Goal: Register for event/course

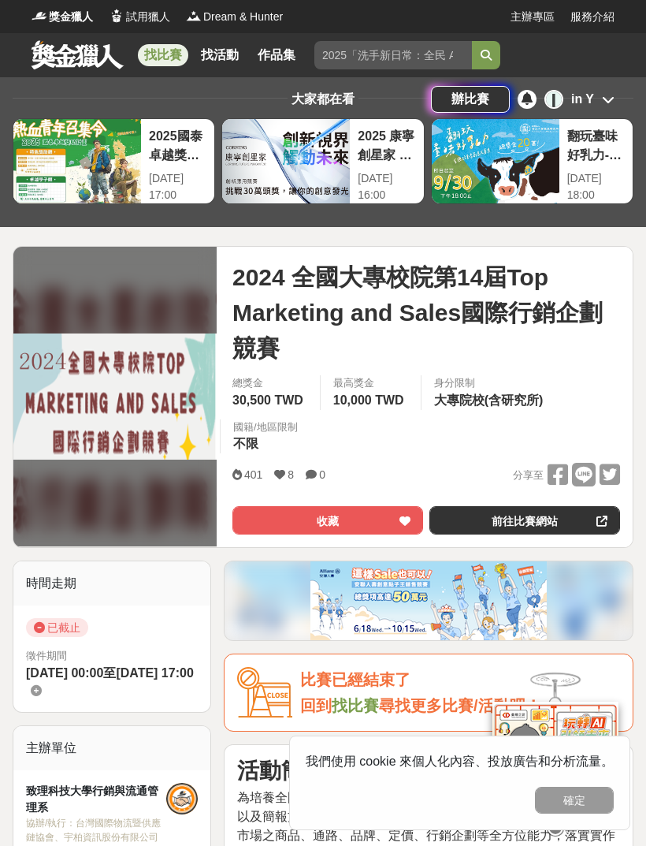
click at [80, 53] on link at bounding box center [77, 54] width 95 height 30
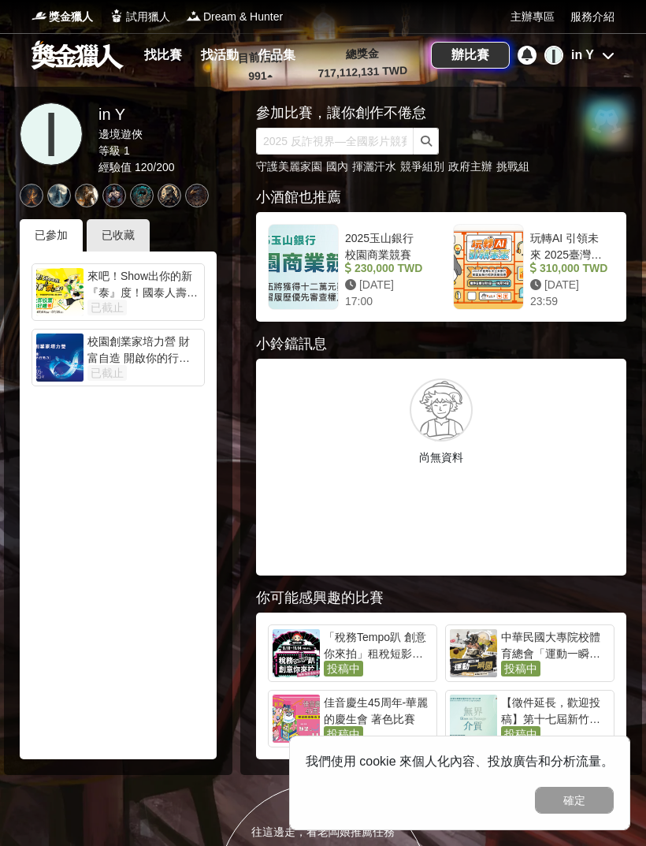
click at [125, 231] on div "已收藏" at bounding box center [118, 235] width 63 height 32
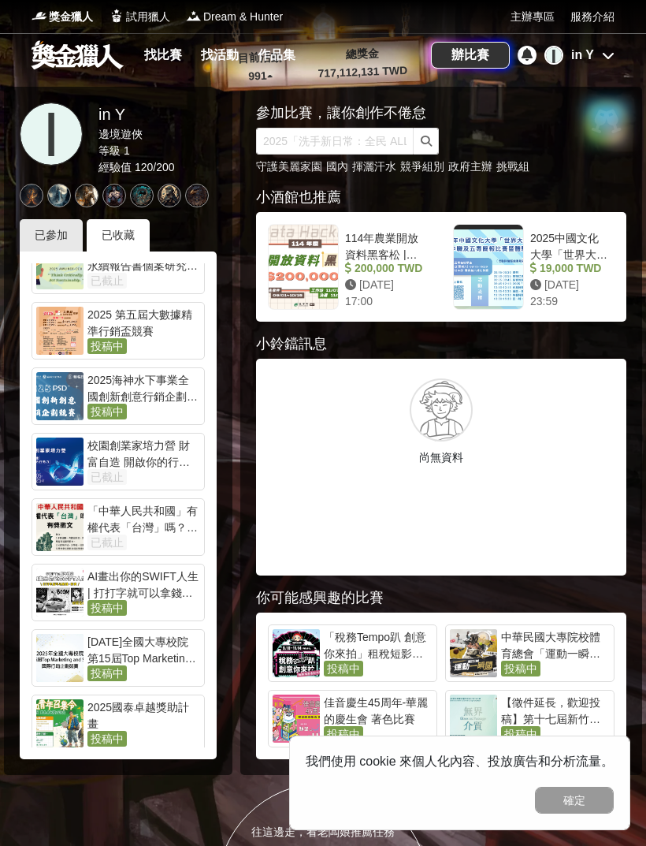
scroll to position [157, 0]
click at [121, 658] on div "[DATE]全國大專校院 第15屆Top Marketing and Sales國際行銷企劃競賽" at bounding box center [144, 651] width 113 height 32
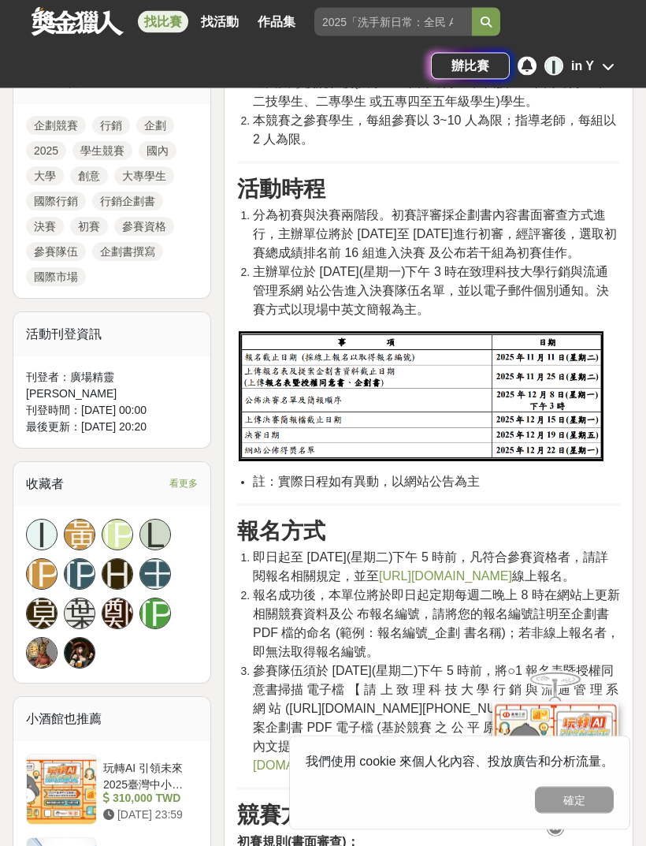
scroll to position [996, 0]
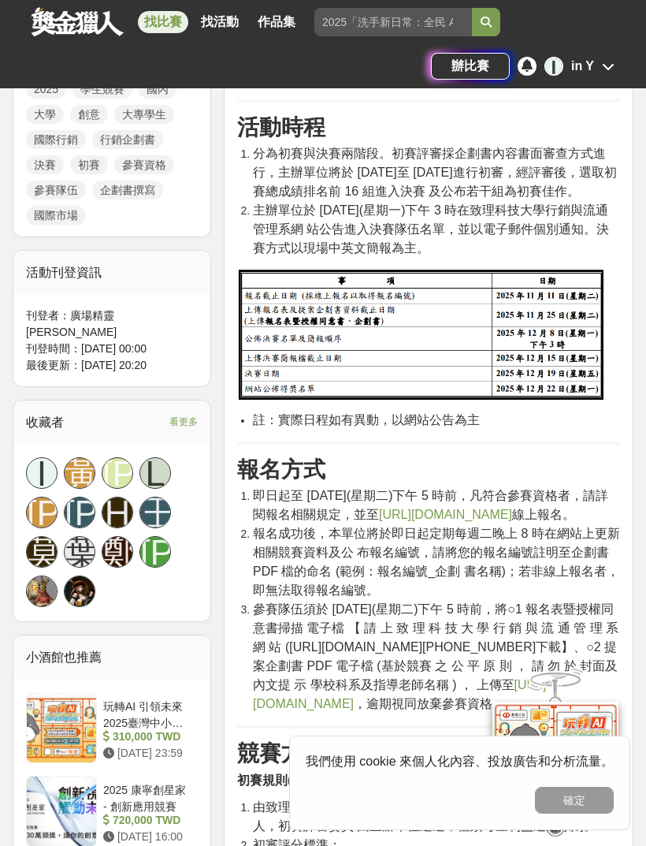
click at [423, 521] on link "[URL][DOMAIN_NAME]" at bounding box center [445, 514] width 133 height 13
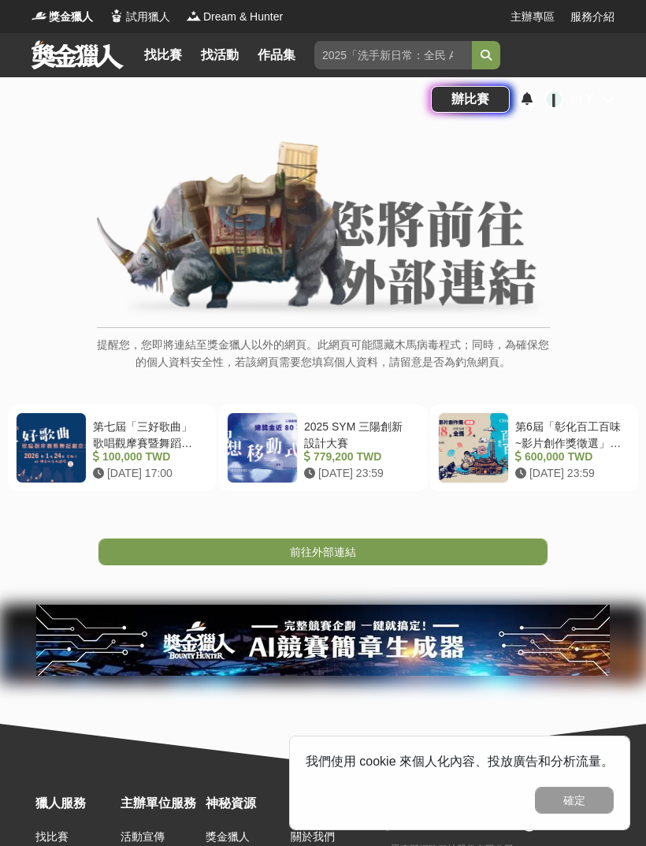
click at [428, 561] on link "前往外部連結" at bounding box center [323, 551] width 449 height 27
click at [439, 529] on div "前往外部連結" at bounding box center [323, 528] width 646 height 74
